Goal: Transaction & Acquisition: Purchase product/service

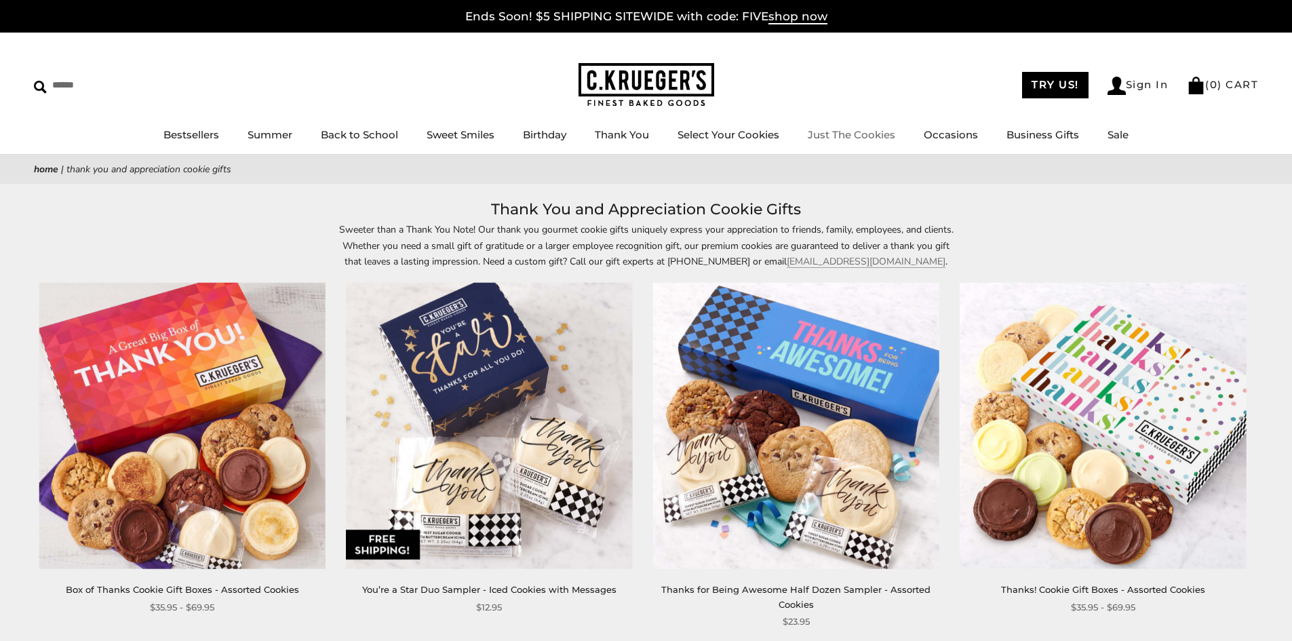
click at [829, 126] on ul "Bestsellers Summer Summer Vibes Summer Garden Hello Sunshine Patriotic Back to …" at bounding box center [646, 141] width 1292 height 31
click at [834, 131] on link "Just The Cookies" at bounding box center [851, 134] width 87 height 13
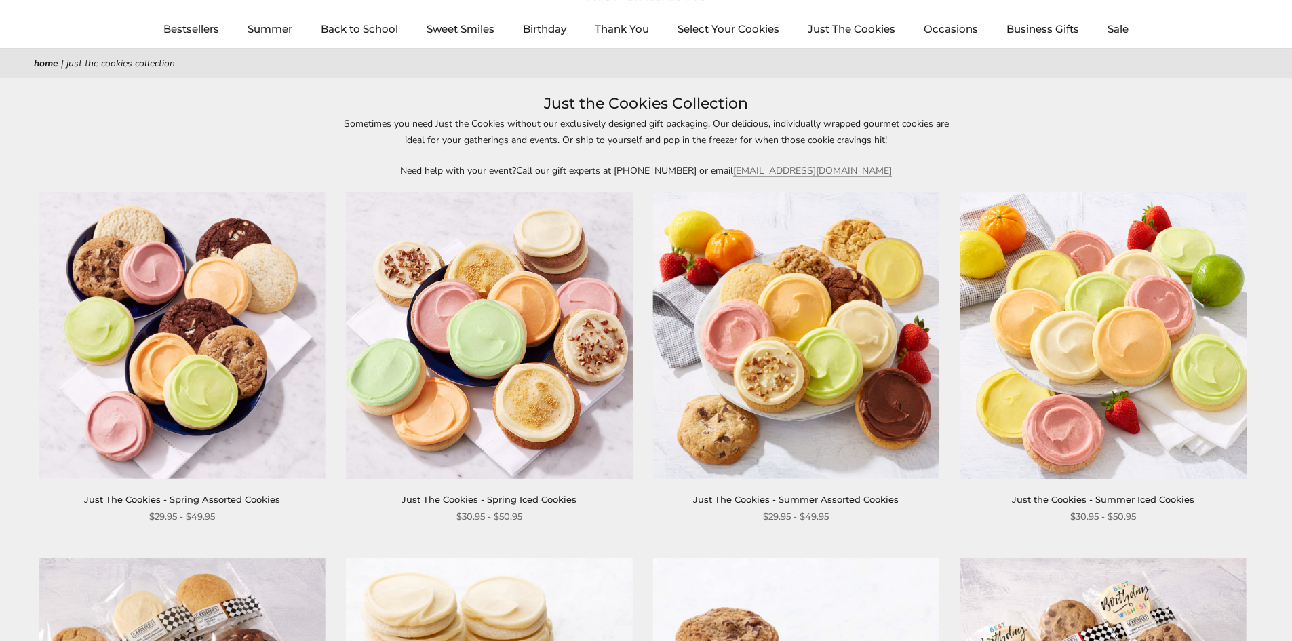
scroll to position [136, 0]
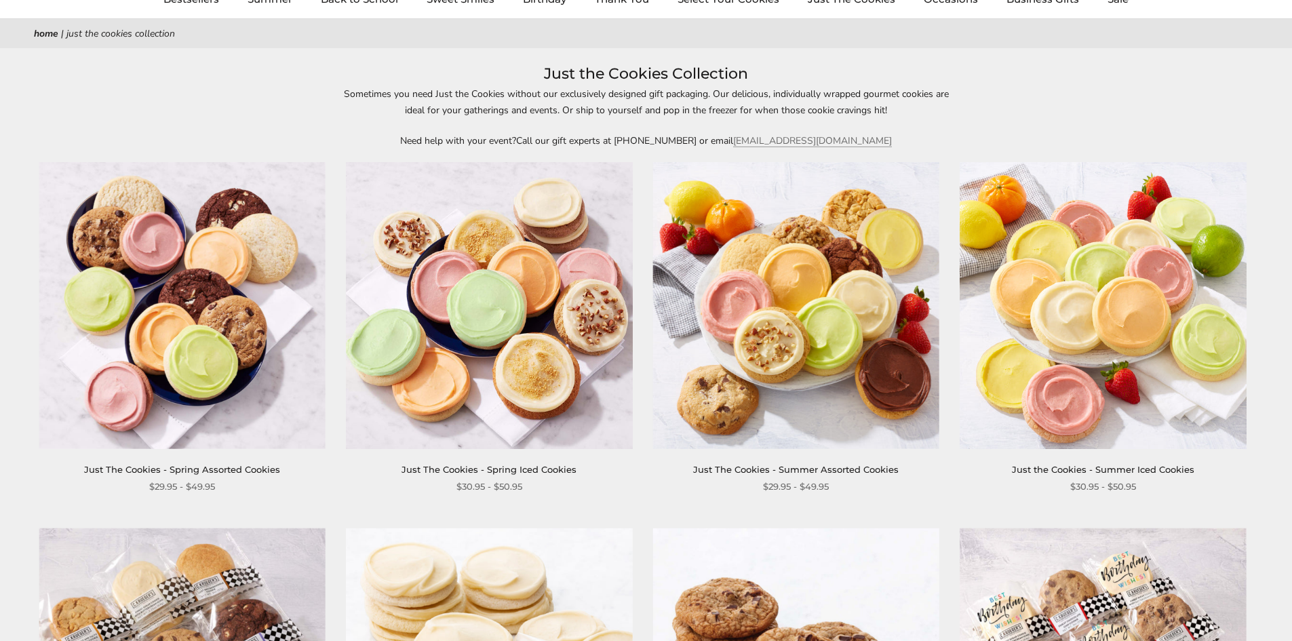
click at [160, 326] on img at bounding box center [182, 305] width 286 height 286
click at [530, 312] on img at bounding box center [489, 305] width 286 height 286
click at [835, 321] on img at bounding box center [796, 305] width 286 height 286
click at [1037, 326] on img at bounding box center [1102, 305] width 286 height 286
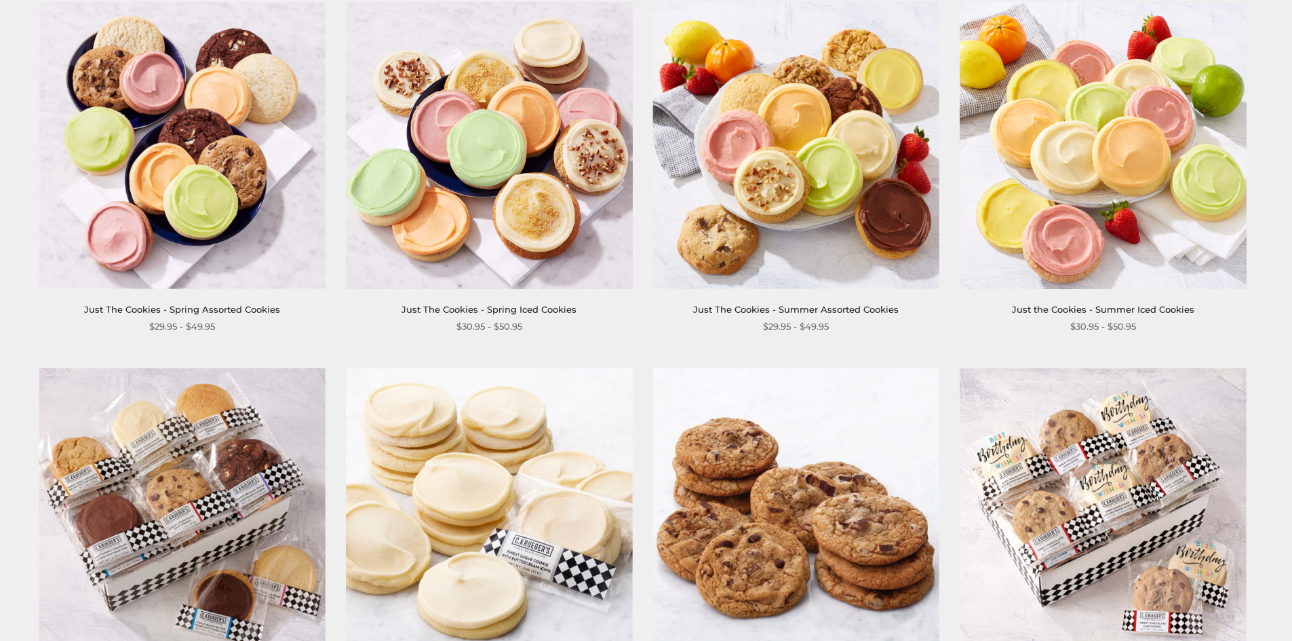
scroll to position [271, 0]
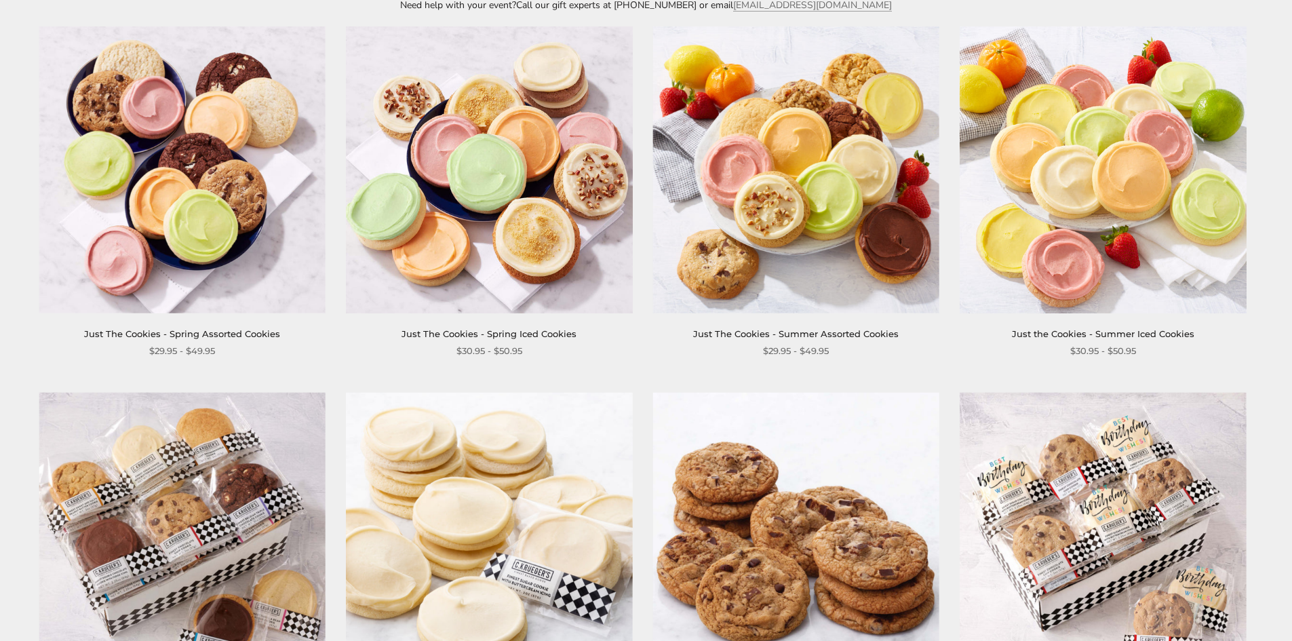
click at [803, 221] on img at bounding box center [796, 169] width 286 height 286
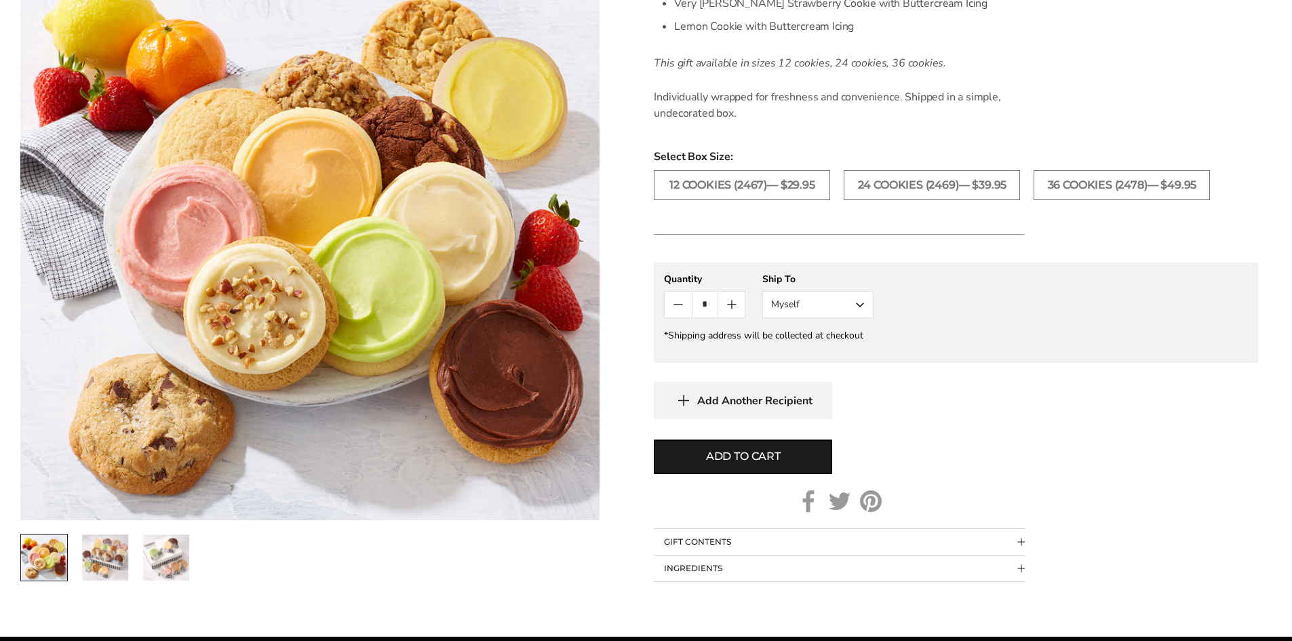
scroll to position [678, 0]
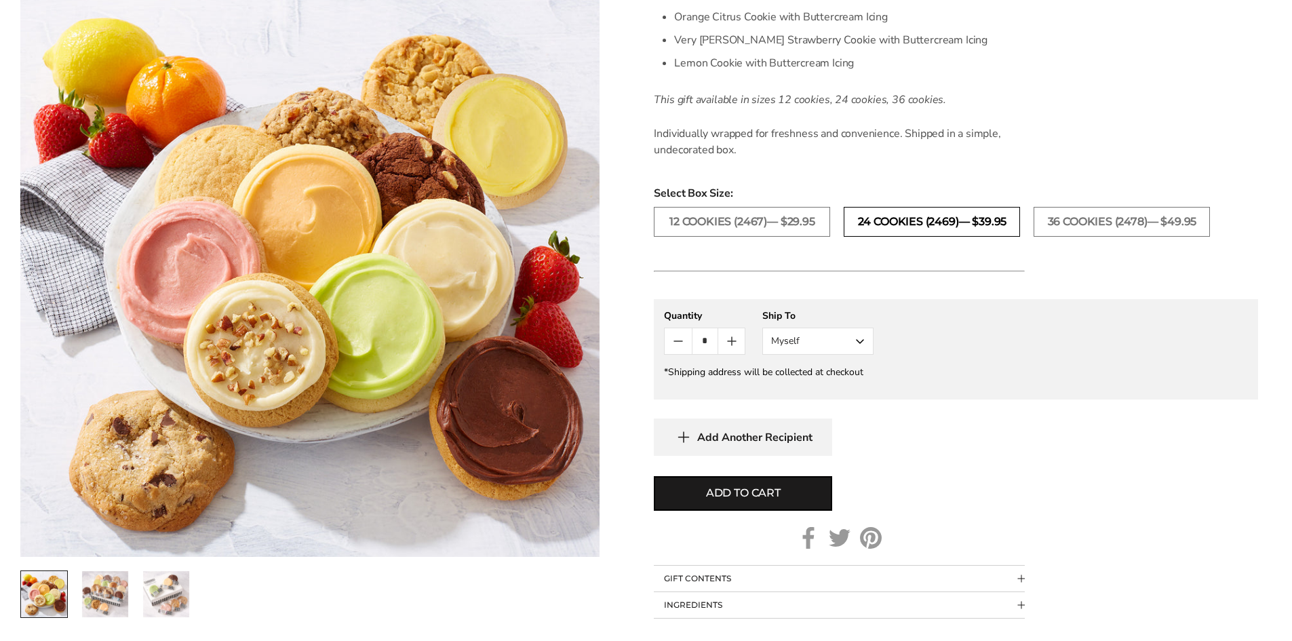
click at [901, 218] on label "24 COOKIES (2469)— $39.95" at bounding box center [932, 222] width 176 height 30
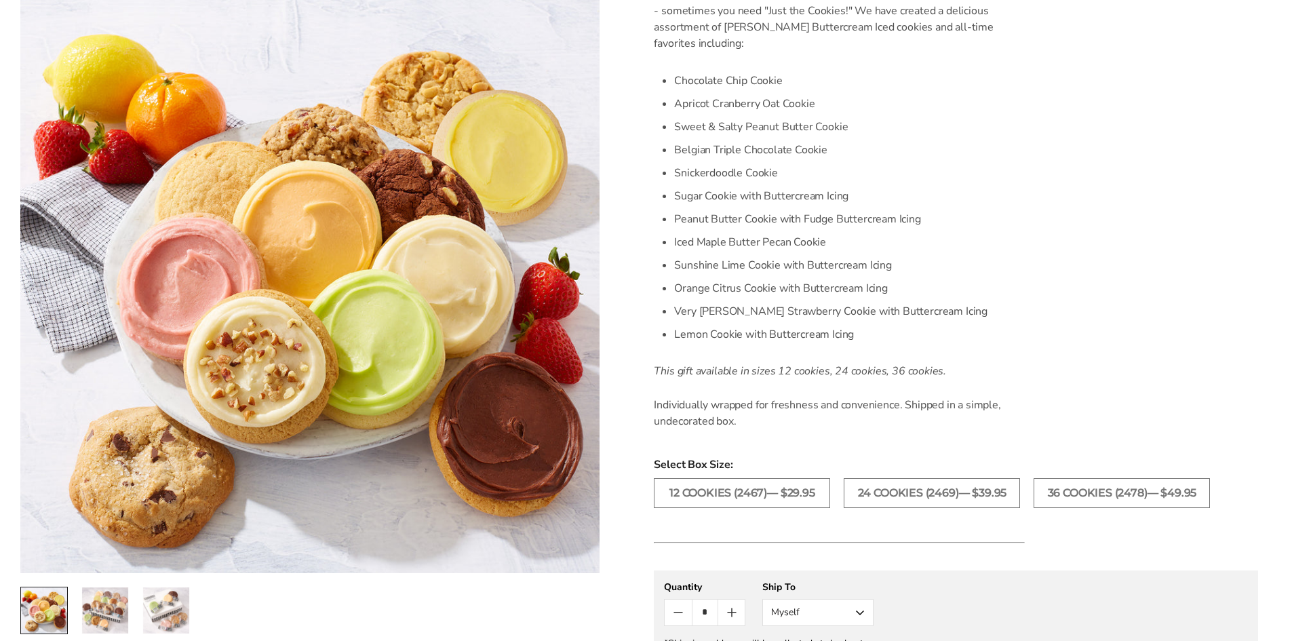
scroll to position [136, 0]
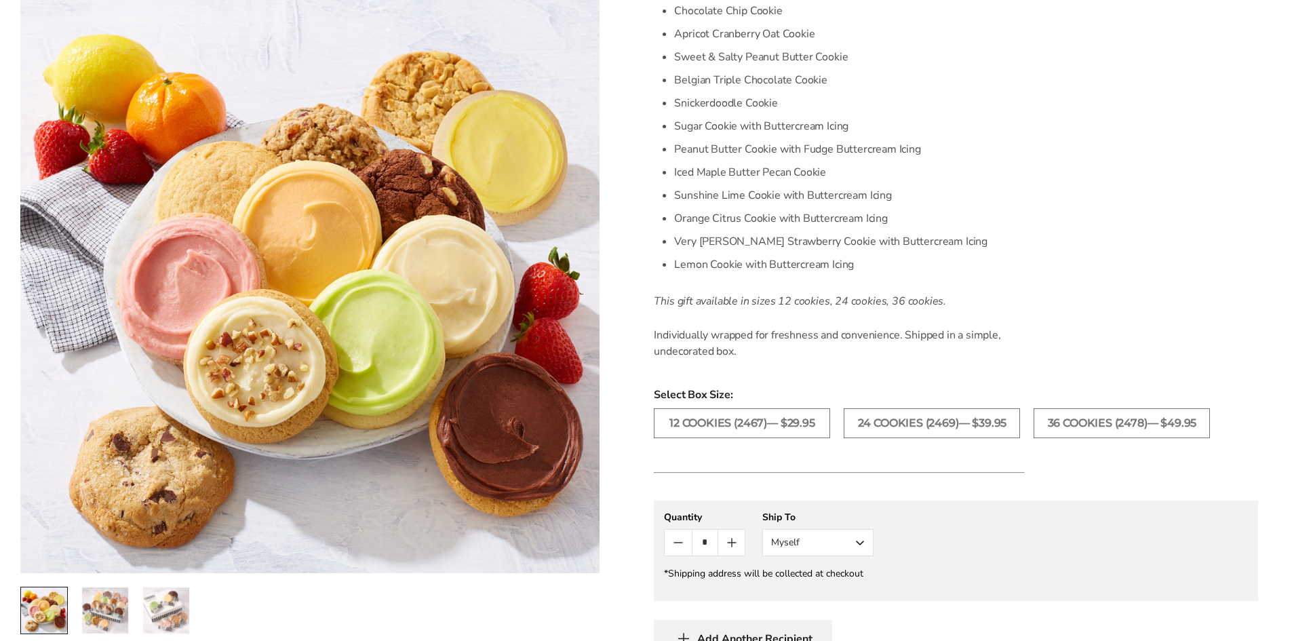
scroll to position [610, 0]
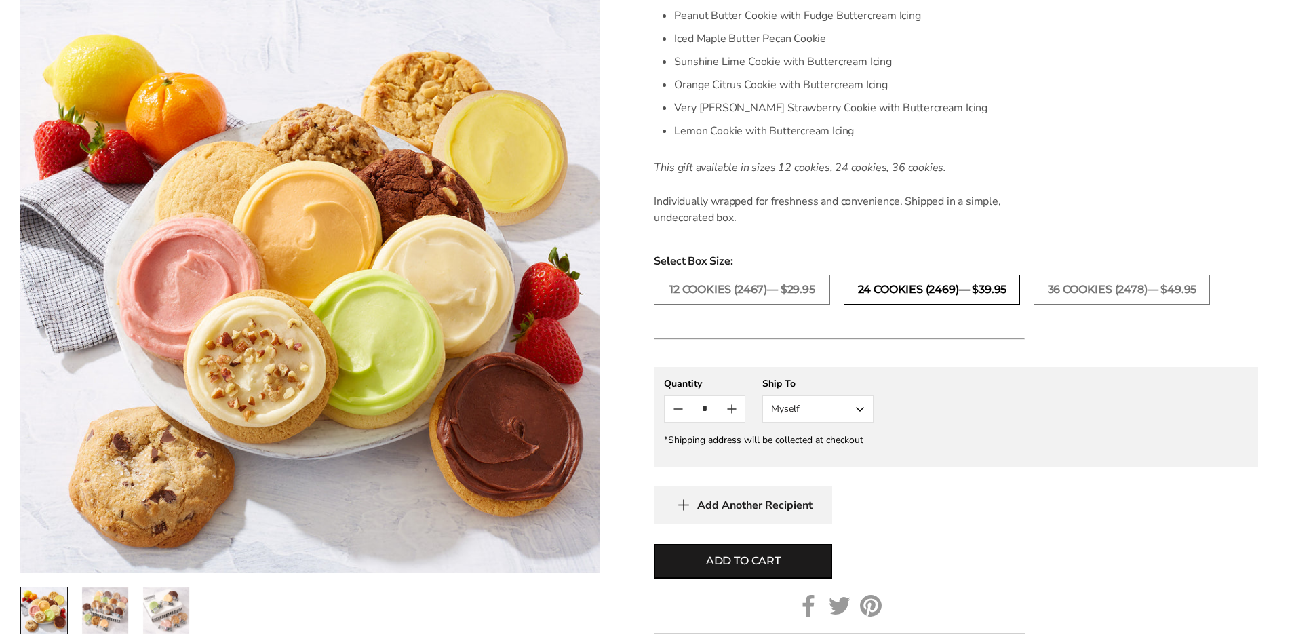
click at [911, 283] on label "24 COOKIES (2469)— $39.95" at bounding box center [932, 290] width 176 height 30
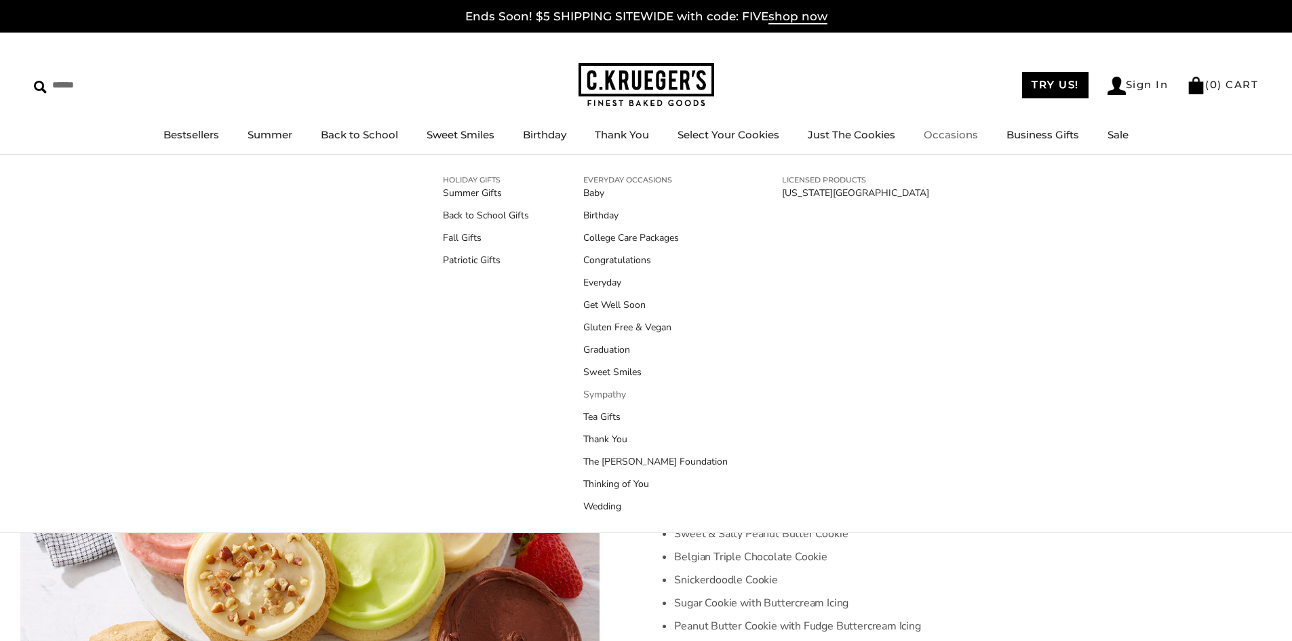
click at [604, 395] on link "Sympathy" at bounding box center [655, 394] width 144 height 14
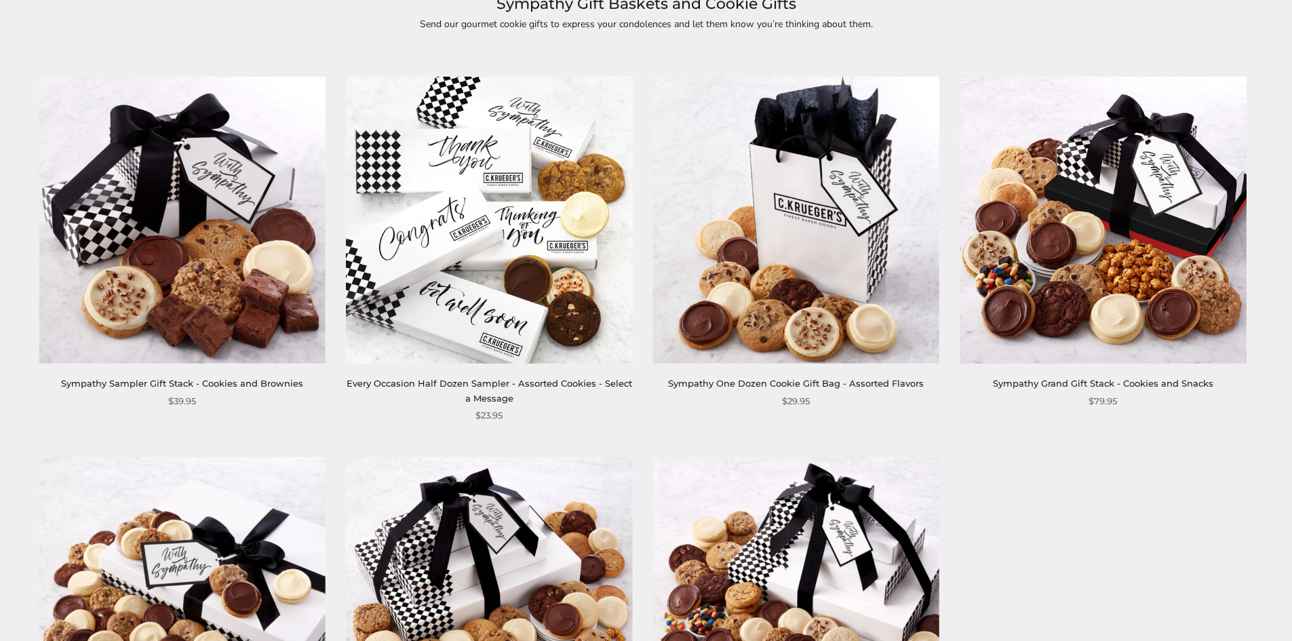
scroll to position [203, 0]
